Goal: Task Accomplishment & Management: Manage account settings

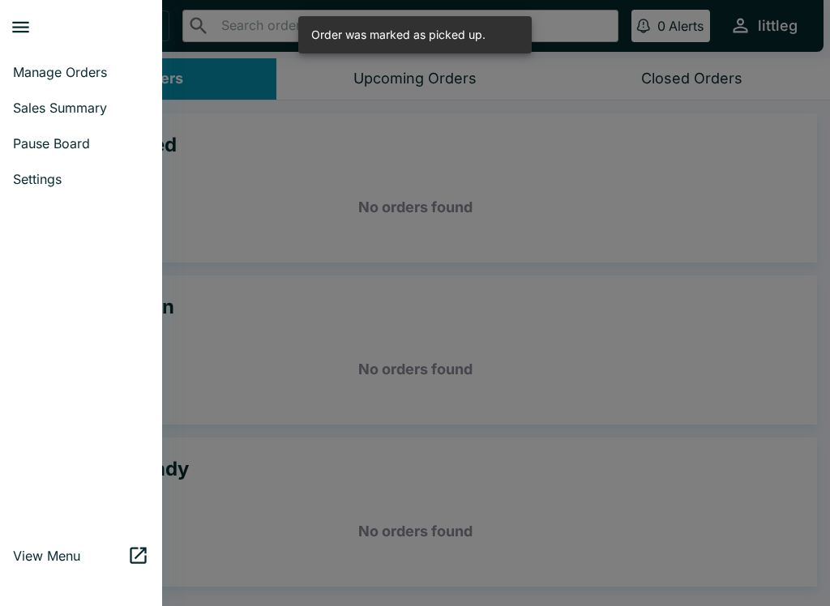
click at [82, 148] on span "Pause Board" at bounding box center [81, 143] width 136 height 16
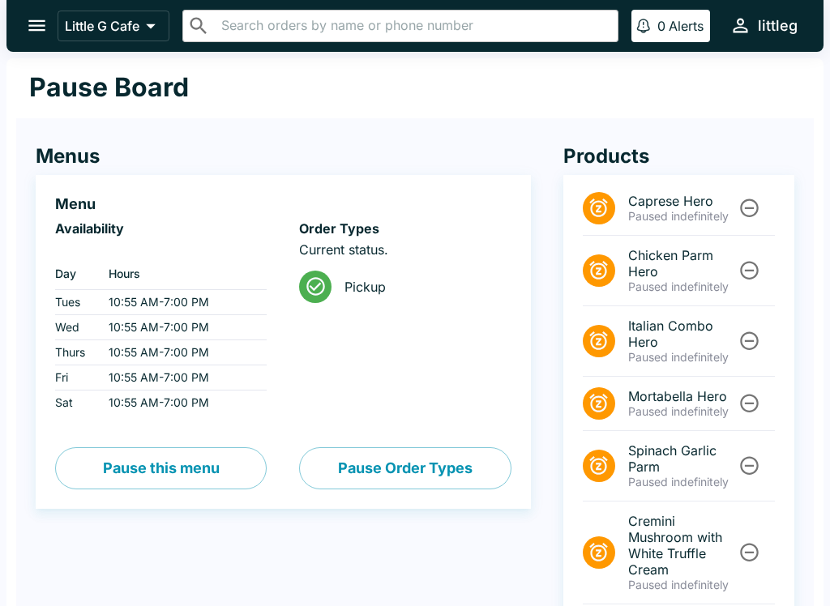
click at [747, 216] on icon "Unpause" at bounding box center [749, 208] width 22 height 22
click at [746, 215] on icon "Unpause" at bounding box center [749, 208] width 22 height 22
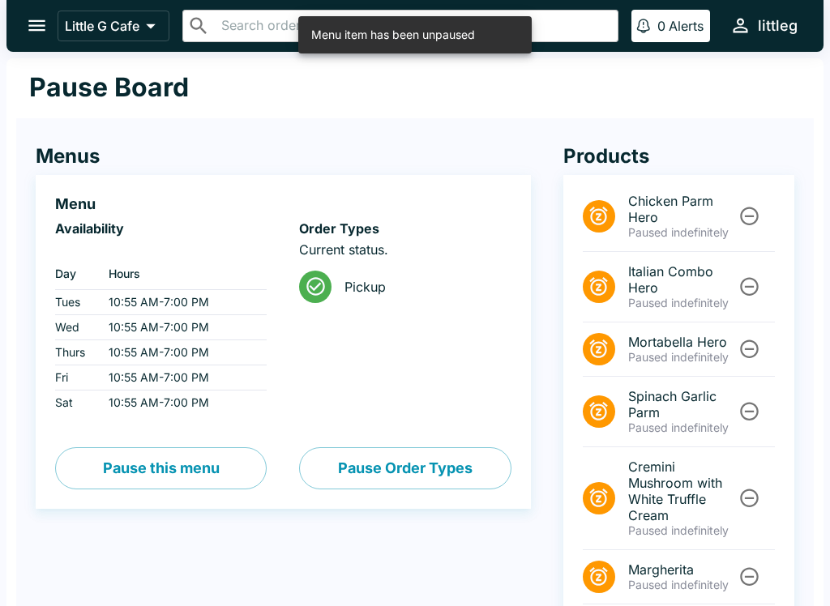
click at [750, 216] on icon "Unpause" at bounding box center [749, 216] width 19 height 19
click at [750, 216] on icon "Unpause" at bounding box center [749, 216] width 22 height 22
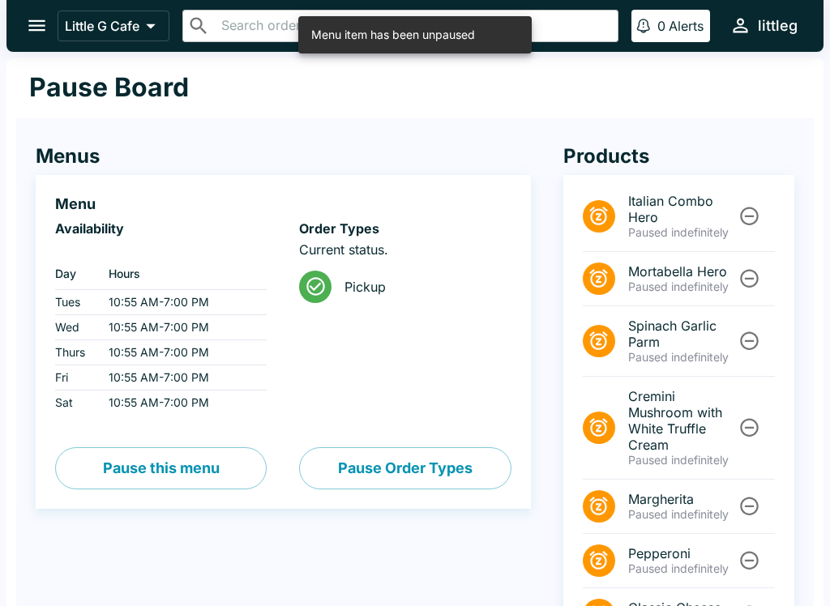
click at [754, 217] on icon "Unpause" at bounding box center [749, 216] width 22 height 22
click at [753, 216] on icon "Unpause" at bounding box center [749, 216] width 19 height 19
click at [759, 267] on icon "Unpause" at bounding box center [749, 278] width 22 height 22
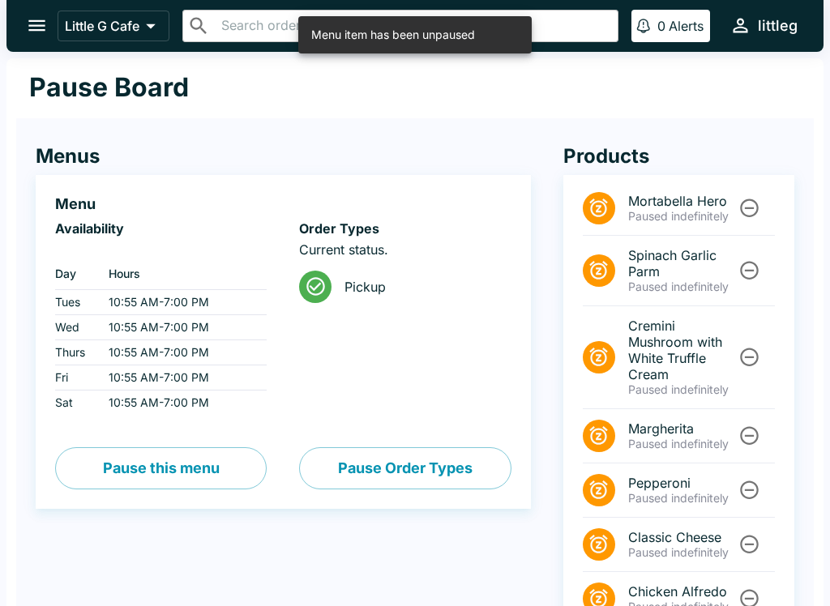
click at [753, 214] on icon "Unpause" at bounding box center [749, 208] width 22 height 22
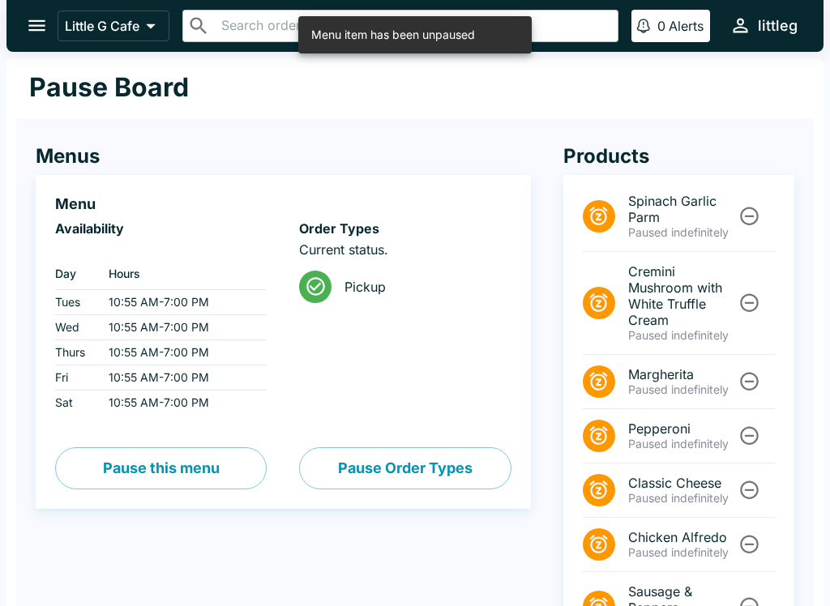
click at [766, 203] on li "Spinach Garlic Parm Paused indefinitely" at bounding box center [679, 217] width 192 height 71
click at [752, 214] on icon "Unpause" at bounding box center [749, 216] width 22 height 22
click at [751, 213] on icon "Unpause" at bounding box center [749, 216] width 22 height 22
click at [756, 252] on li "Cremini Mushroom with White Truffle Cream Paused indefinitely" at bounding box center [679, 303] width 192 height 103
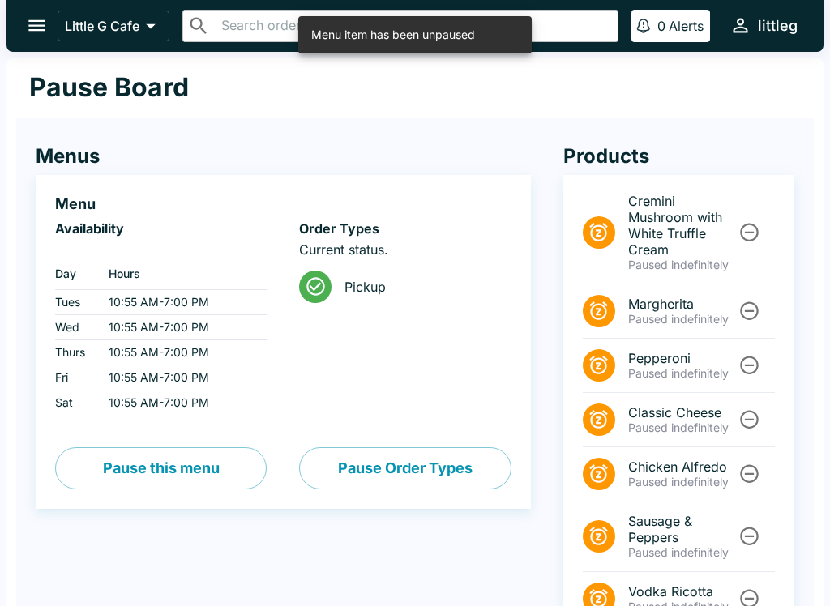
click at [757, 213] on li "Cremini Mushroom with White Truffle Cream Paused indefinitely" at bounding box center [679, 233] width 192 height 103
click at [739, 225] on icon "Unpause" at bounding box center [749, 232] width 22 height 22
click at [736, 223] on div at bounding box center [748, 232] width 28 height 30
click at [749, 242] on icon "Unpause" at bounding box center [749, 233] width 19 height 19
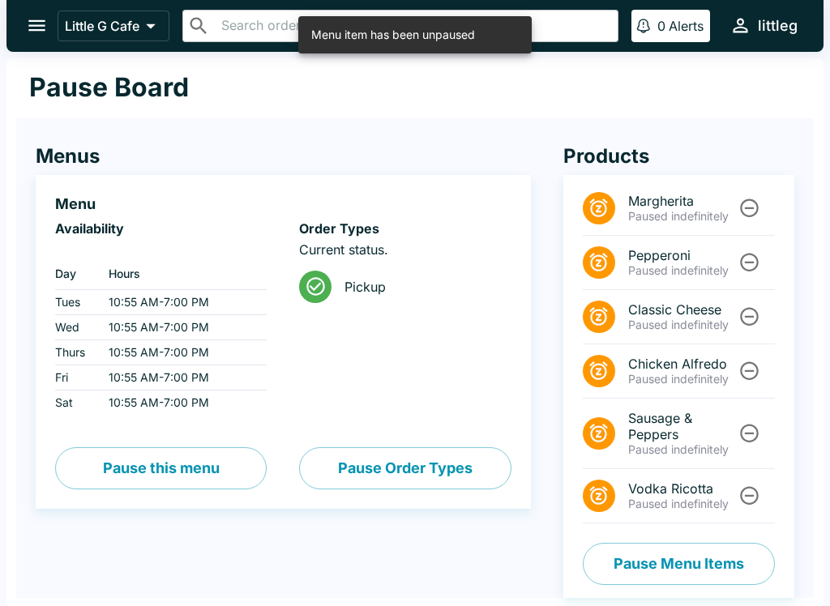
click at [749, 242] on li "Pepperoni Paused indefinitely" at bounding box center [679, 263] width 192 height 54
click at [757, 217] on icon "Unpause" at bounding box center [749, 208] width 22 height 22
click at [762, 247] on div at bounding box center [748, 262] width 28 height 30
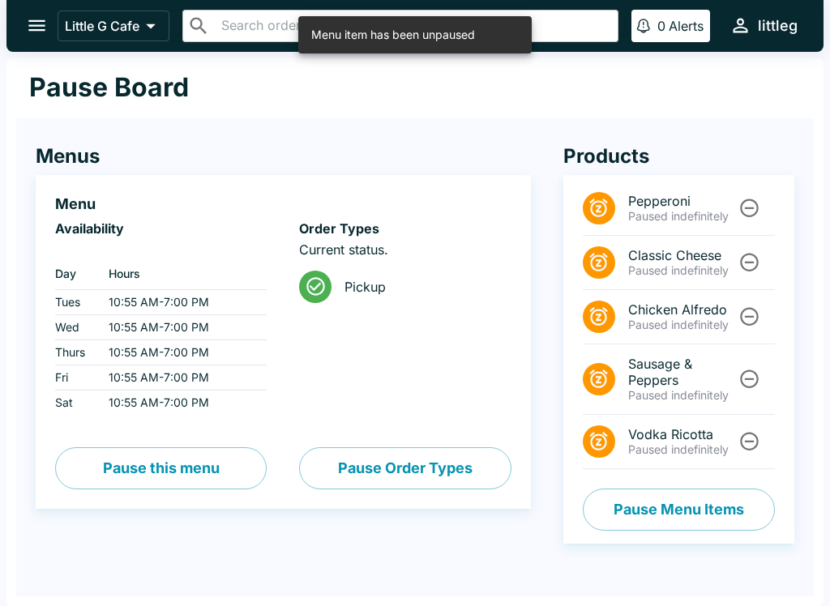
click at [760, 207] on icon "Unpause" at bounding box center [749, 208] width 22 height 22
click at [760, 206] on icon "Unpause" at bounding box center [749, 208] width 22 height 22
click at [760, 251] on icon "Unpause" at bounding box center [749, 262] width 22 height 22
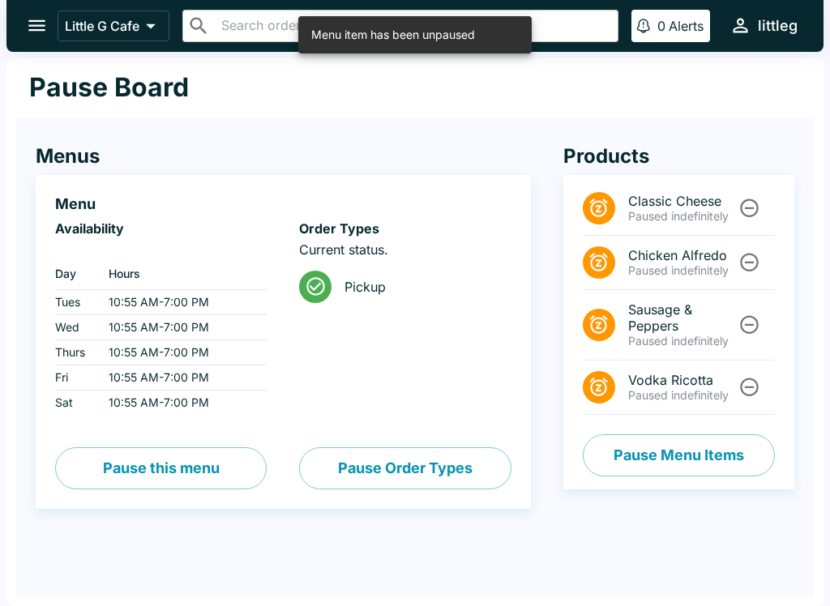
click at [760, 216] on icon "Unpause" at bounding box center [749, 208] width 22 height 22
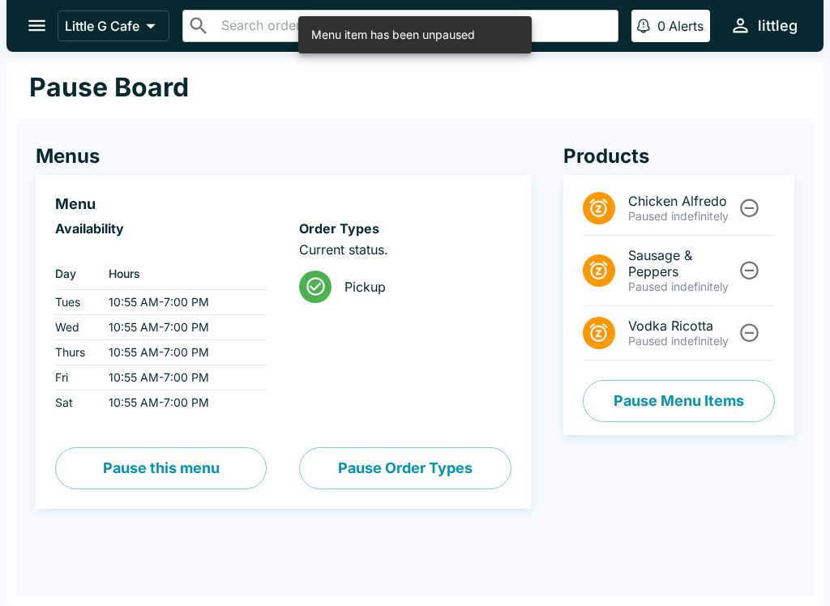
click at [763, 208] on button "Unpause" at bounding box center [749, 208] width 30 height 30
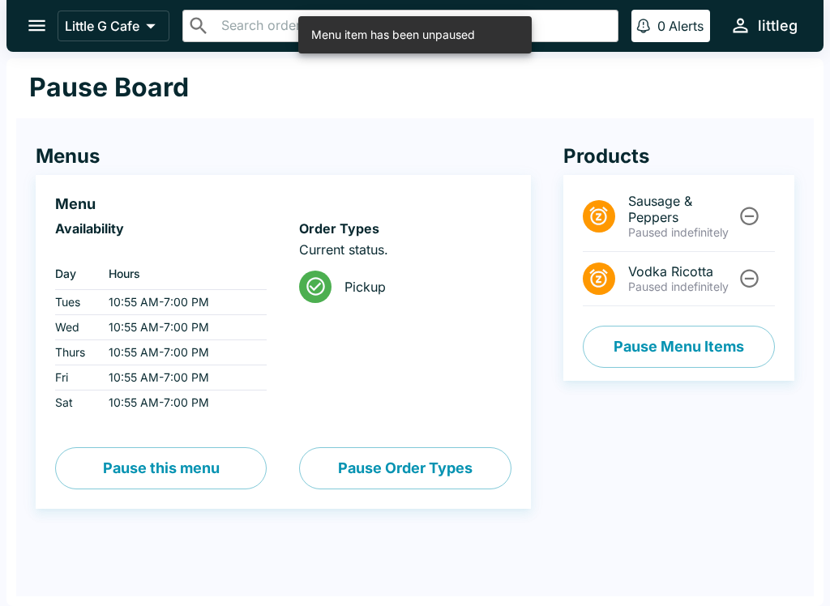
click at [757, 208] on icon "Unpause" at bounding box center [749, 216] width 22 height 22
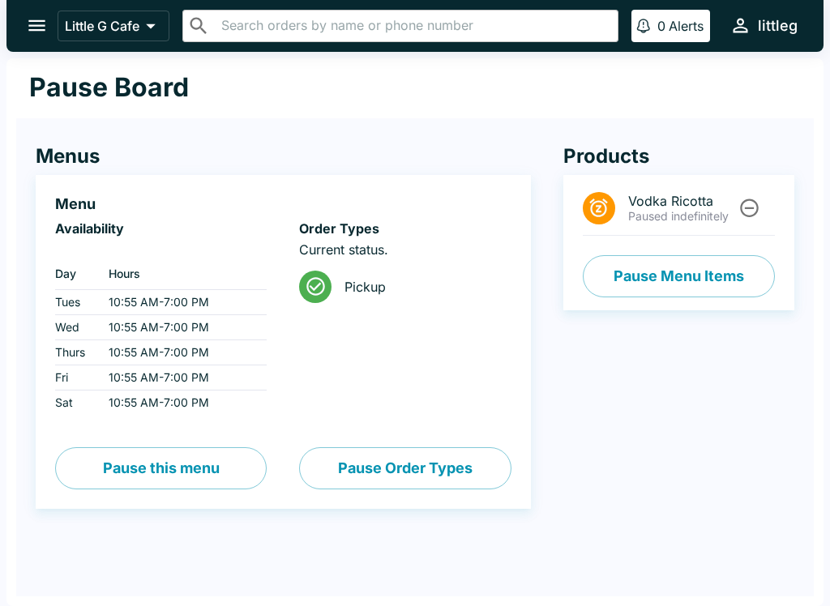
click at [750, 202] on icon "Unpause" at bounding box center [749, 208] width 22 height 22
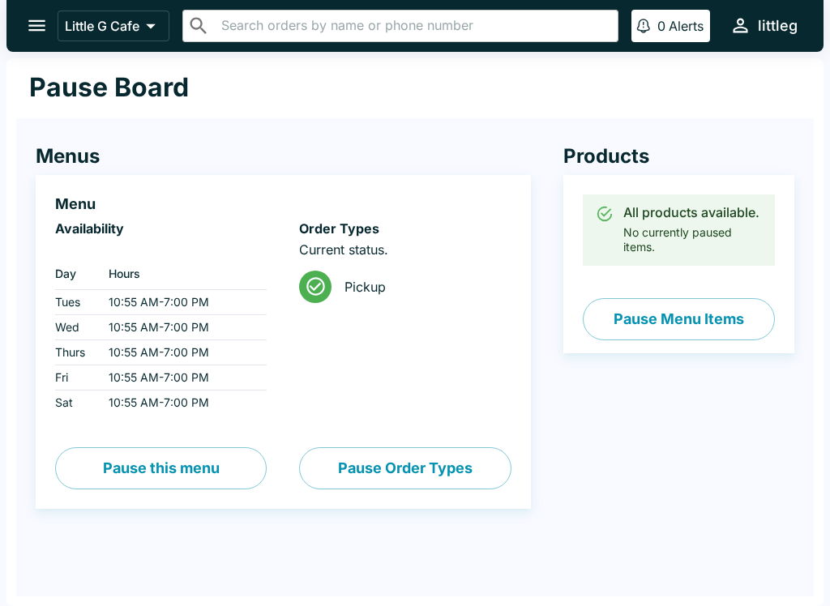
click at [755, 204] on div "All products available." at bounding box center [692, 212] width 139 height 16
